Goal: Task Accomplishment & Management: Manage account settings

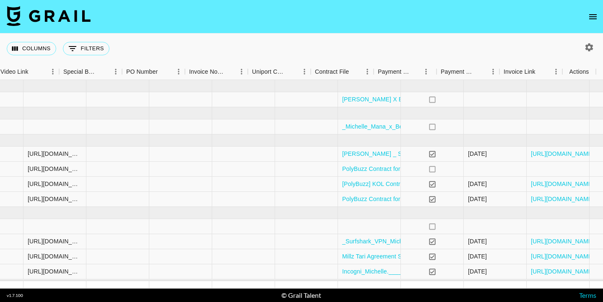
scroll to position [0, 797]
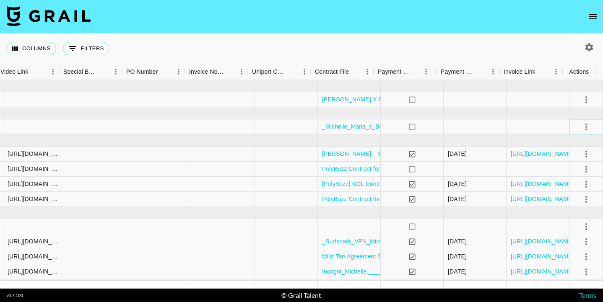
click at [581, 128] on icon "select merge strategy" at bounding box center [586, 127] width 10 height 10
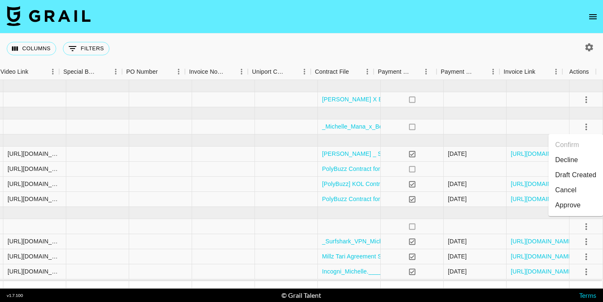
click at [562, 187] on li "Cancel" at bounding box center [576, 190] width 55 height 15
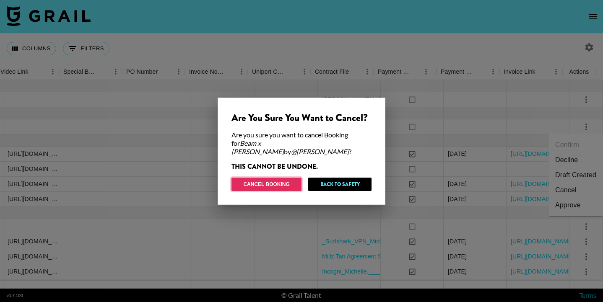
click at [280, 178] on button "Cancel Booking" at bounding box center [267, 184] width 70 height 13
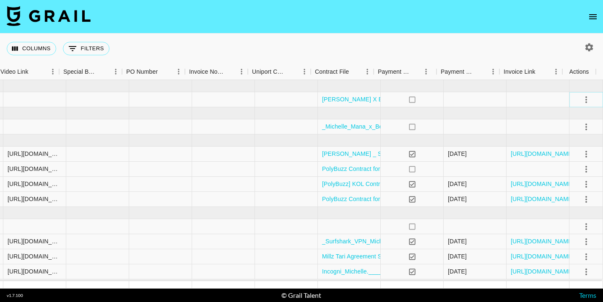
click at [586, 102] on icon "select merge strategy" at bounding box center [587, 99] width 2 height 7
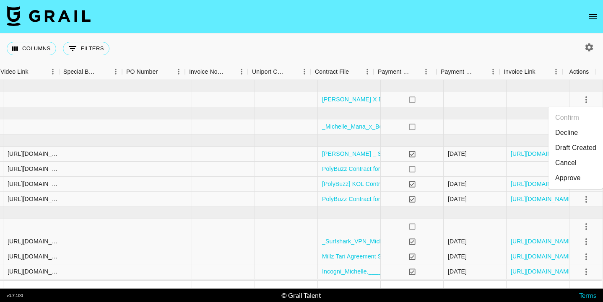
click at [557, 166] on li "Cancel" at bounding box center [576, 163] width 55 height 15
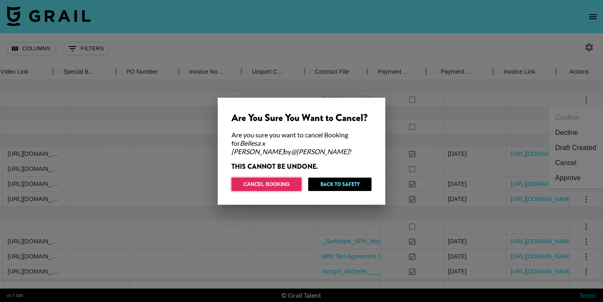
click at [272, 180] on button "Cancel Booking" at bounding box center [267, 184] width 70 height 13
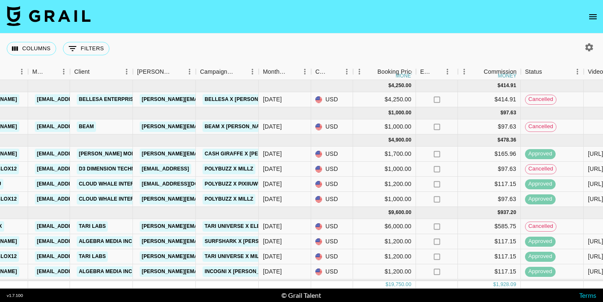
scroll to position [5, 209]
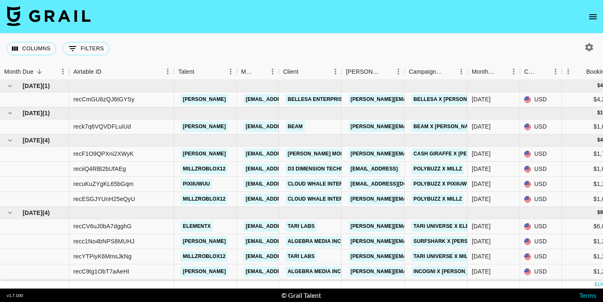
click at [591, 45] on icon "button" at bounding box center [590, 47] width 8 height 8
select select "Jun '25"
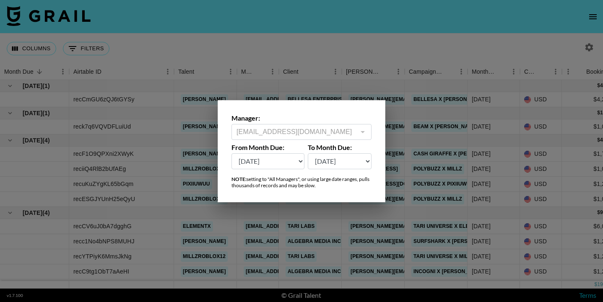
drag, startPoint x: 437, startPoint y: 42, endPoint x: 448, endPoint y: 42, distance: 10.1
click at [438, 42] on div at bounding box center [301, 151] width 603 height 302
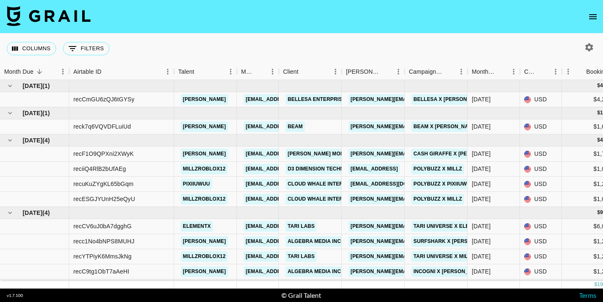
click at [586, 46] on icon "button" at bounding box center [590, 47] width 8 height 8
select select "Jun '25"
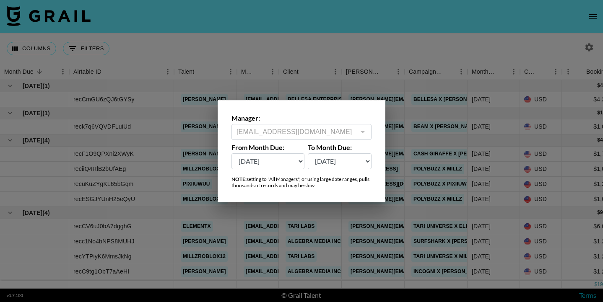
click at [371, 131] on div "zoof@grail-talent.com ​" at bounding box center [302, 132] width 140 height 16
click at [423, 67] on div at bounding box center [301, 151] width 603 height 302
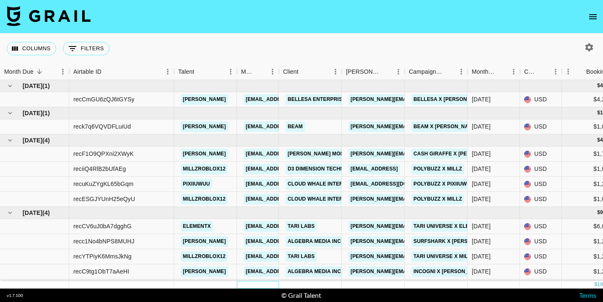
click at [240, 281] on div at bounding box center [258, 285] width 42 height 8
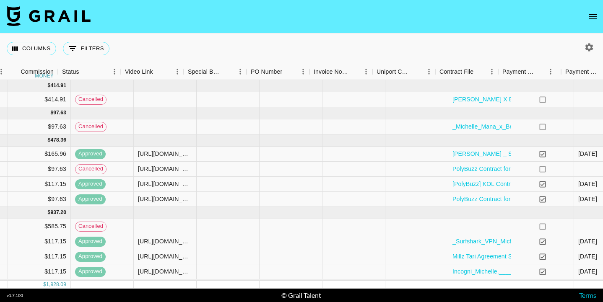
scroll to position [0, 717]
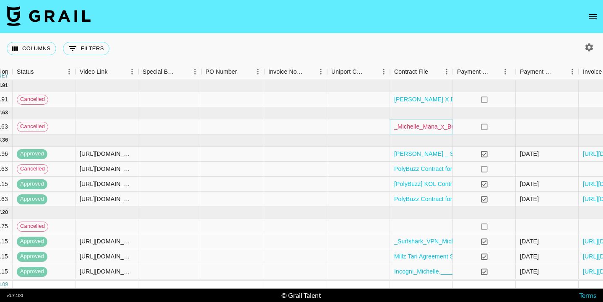
click at [418, 124] on link "_Michelle_Mana_x_Beam_August_2025_Agreement.docx_signed_2.pdf" at bounding box center [490, 126] width 192 height 8
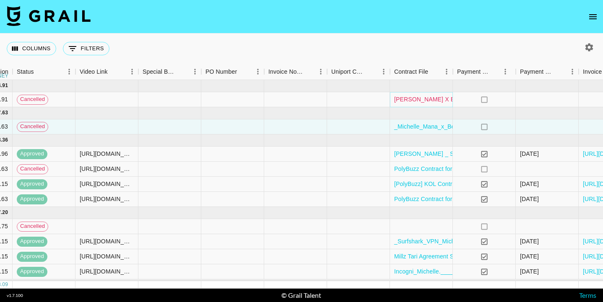
click at [421, 99] on link "Michelle Mana X BBoutique June-September Agreement 2025 (1).pdf" at bounding box center [491, 99] width 195 height 8
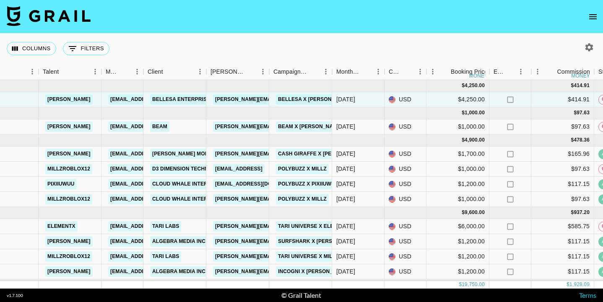
scroll to position [0, 134]
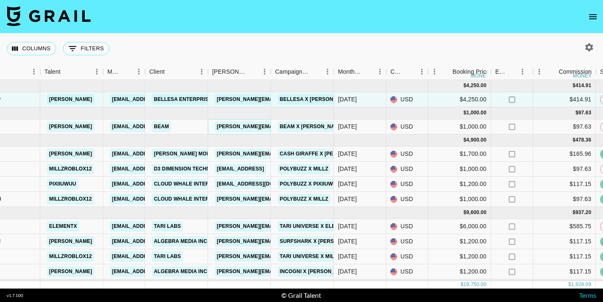
click at [234, 126] on link "amanda@beamtlc.com" at bounding box center [283, 127] width 137 height 10
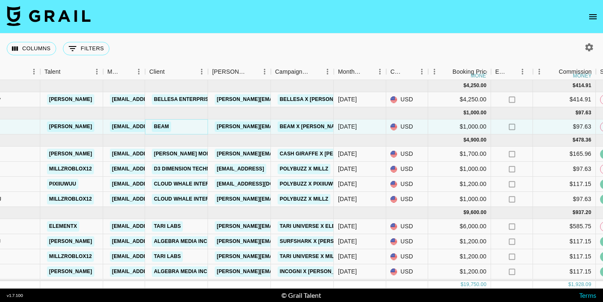
click at [156, 128] on link "Beam" at bounding box center [161, 127] width 19 height 10
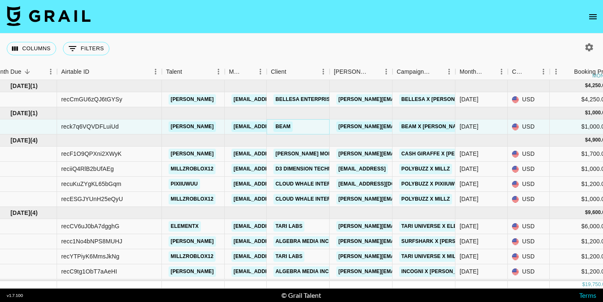
scroll to position [0, 0]
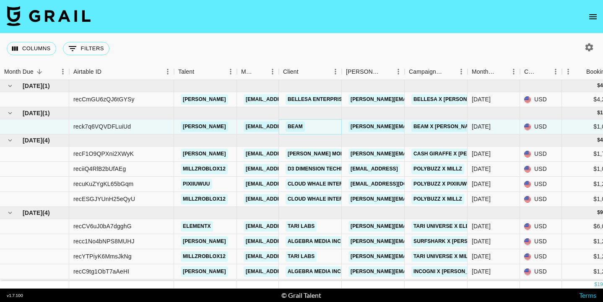
click at [302, 125] on link "Beam" at bounding box center [295, 127] width 19 height 10
click at [302, 102] on link "BELLESA ENTERPRISES INC" at bounding box center [324, 99] width 76 height 10
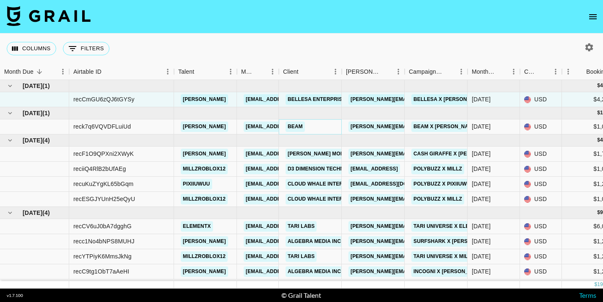
click at [297, 127] on link "Beam" at bounding box center [295, 127] width 19 height 10
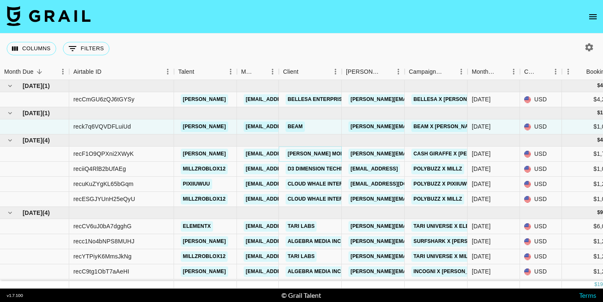
click at [305, 159] on link "Zorka Mobi Ltd" at bounding box center [322, 154] width 73 height 10
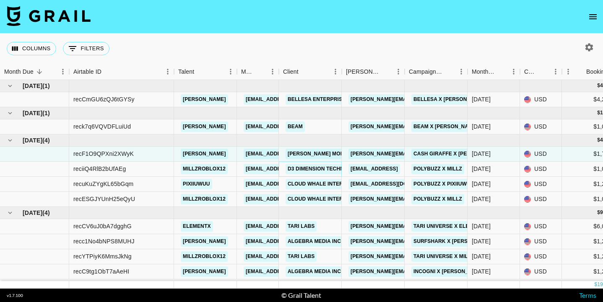
click at [310, 170] on link "D3 Dimension Technology PTE. LTD" at bounding box center [337, 169] width 103 height 10
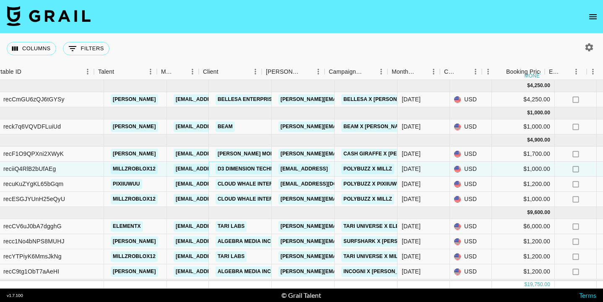
scroll to position [0, 66]
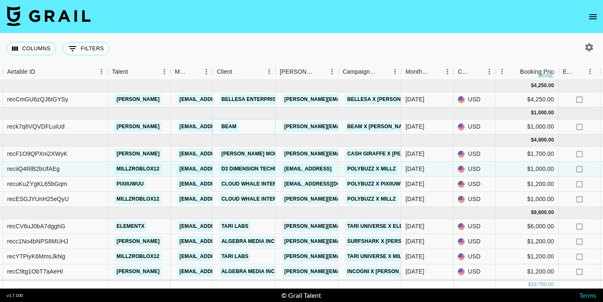
click at [232, 122] on link "Beam" at bounding box center [228, 127] width 19 height 10
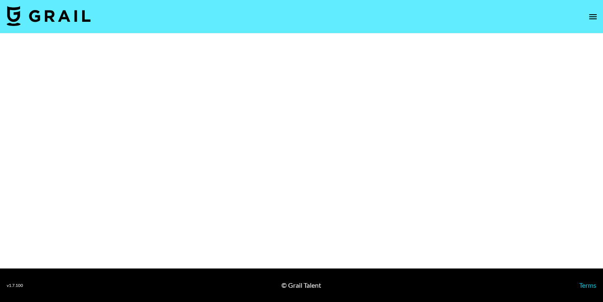
select select "Brand"
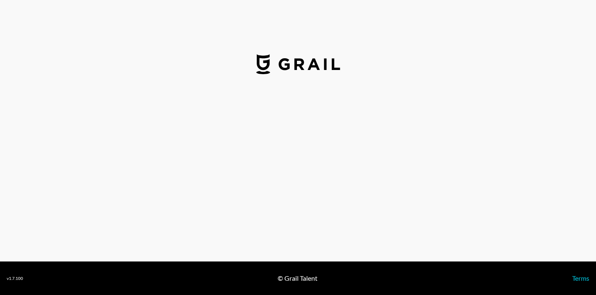
select select "USD"
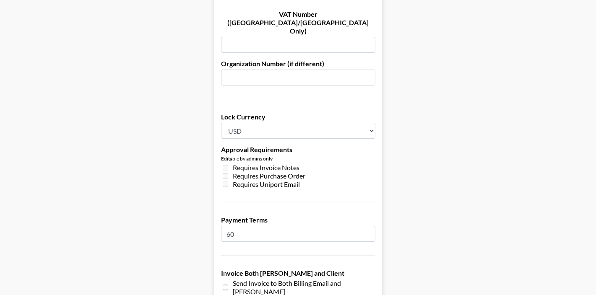
scroll to position [665, 0]
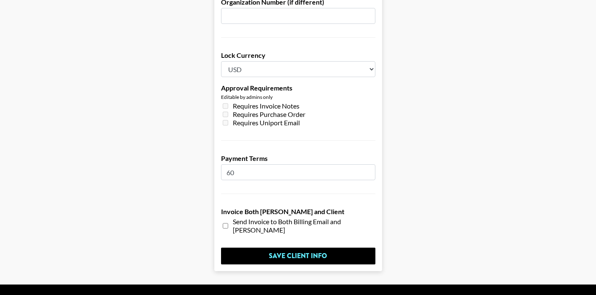
click at [228, 219] on input "checkbox" at bounding box center [225, 226] width 5 height 14
checkbox input "false"
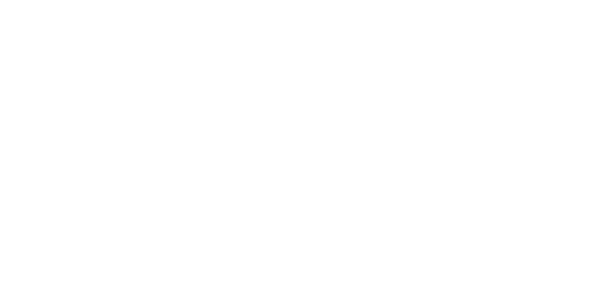
select select "USD"
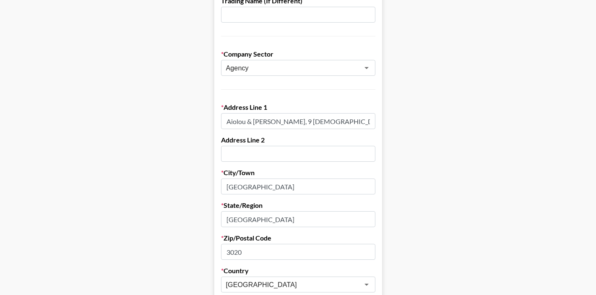
scroll to position [120, 0]
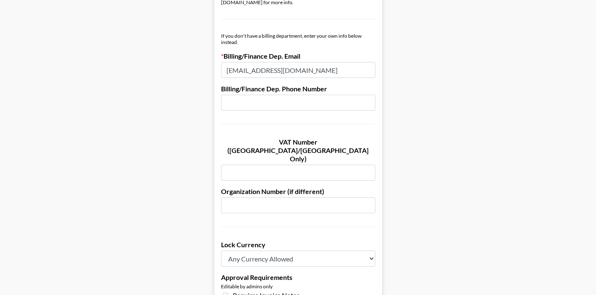
scroll to position [288, 0]
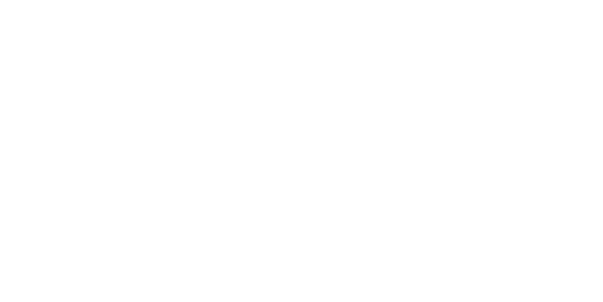
select select "USD"
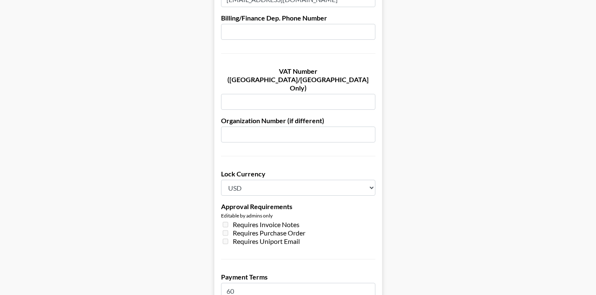
scroll to position [665, 0]
